Goal: Information Seeking & Learning: Check status

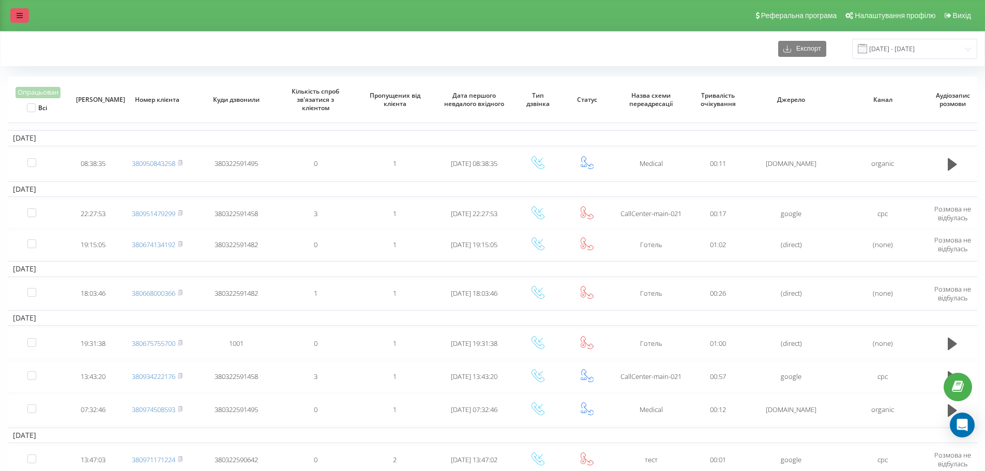
click at [17, 22] on div "Реферальна програма Налаштування профілю Вихід" at bounding box center [492, 15] width 985 height 31
click at [16, 21] on link at bounding box center [19, 15] width 19 height 14
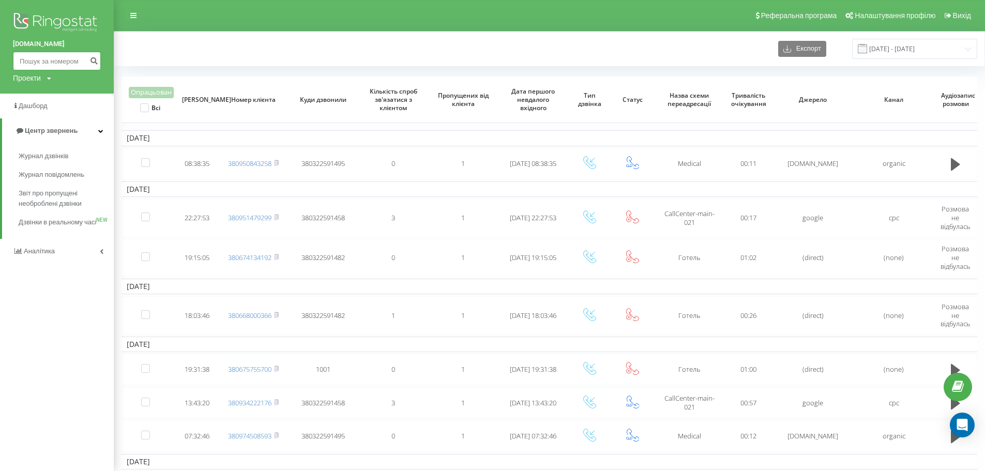
click at [37, 57] on input at bounding box center [57, 61] width 88 height 19
paste input "[PHONE_NUMBER]"
click at [86, 56] on input "[PHONE_NUMBER]" at bounding box center [57, 61] width 88 height 19
type input "[PHONE_NUMBER]"
click at [90, 63] on icon "submit" at bounding box center [93, 59] width 9 height 6
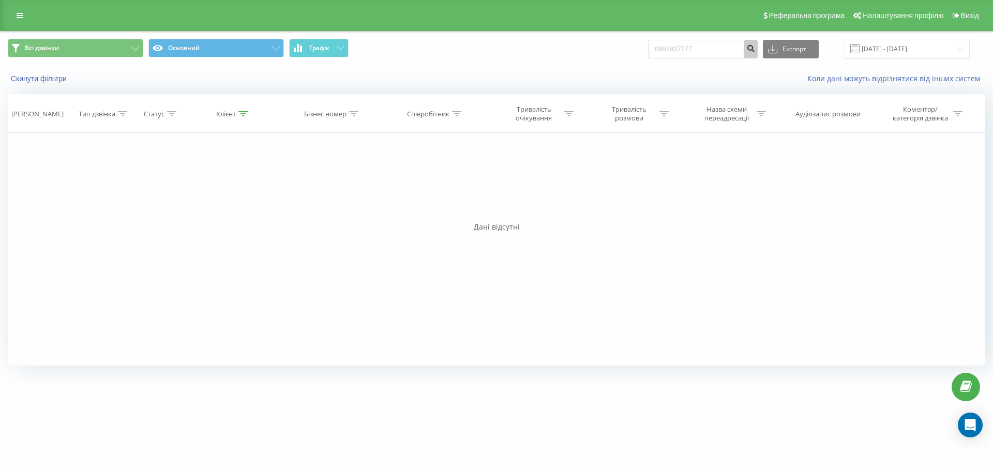
type input "0962837777"
click at [755, 46] on icon "submit" at bounding box center [750, 47] width 9 height 6
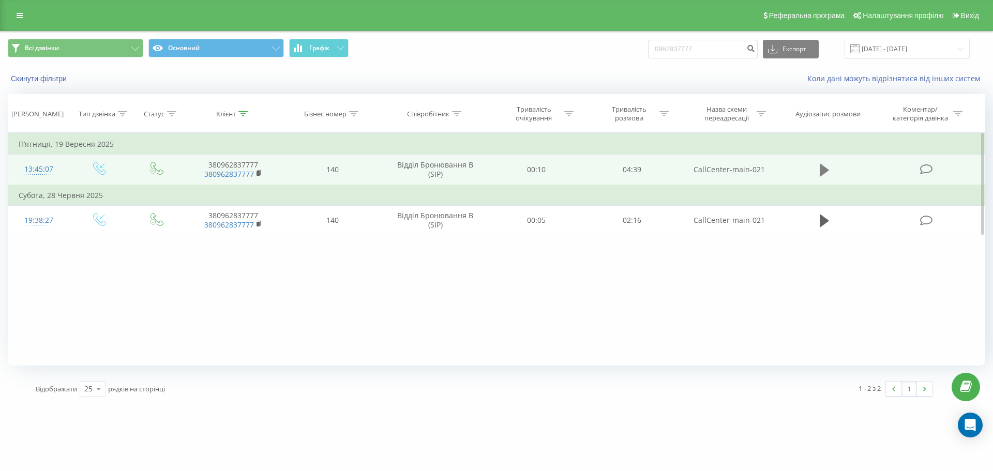
click at [819, 168] on button at bounding box center [825, 170] width 16 height 16
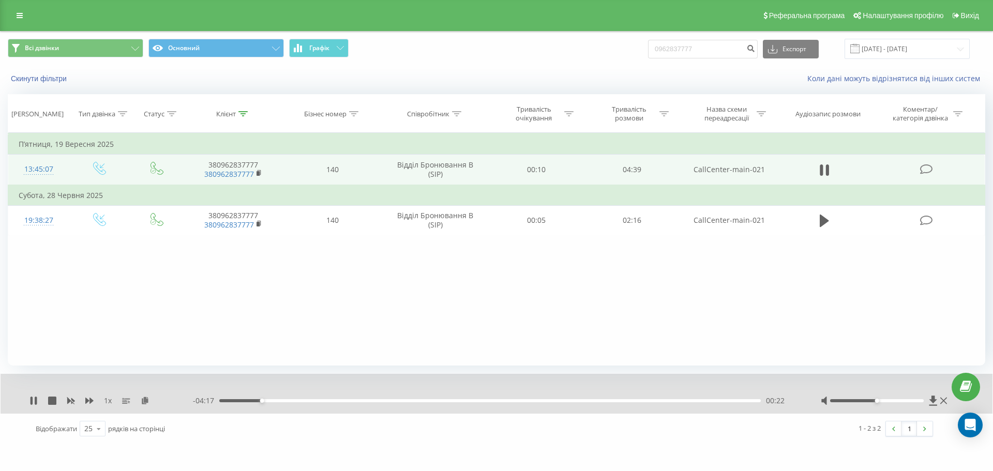
click at [296, 296] on div "Фільтрувати за умовою Дорівнює Введіть значення Скасувати OK Фільтрувати за умо…" at bounding box center [496, 249] width 977 height 233
